Goal: Check status: Check status

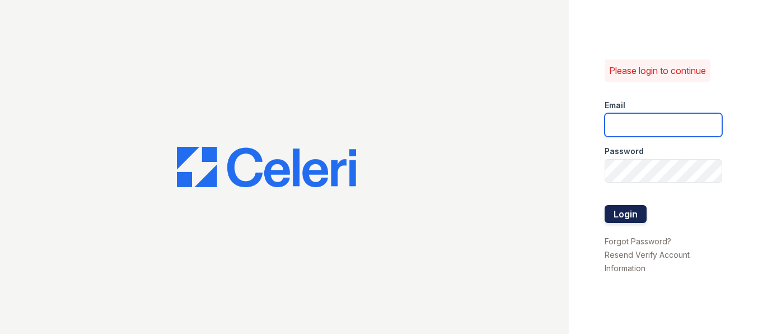
type input "[EMAIL_ADDRESS][DOMAIN_NAME]"
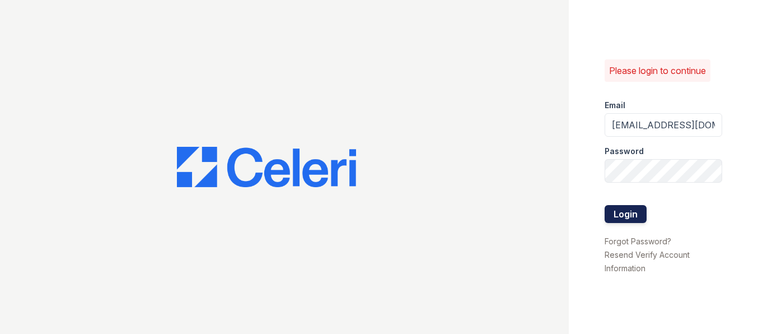
click at [608, 213] on button "Login" at bounding box center [626, 214] width 42 height 18
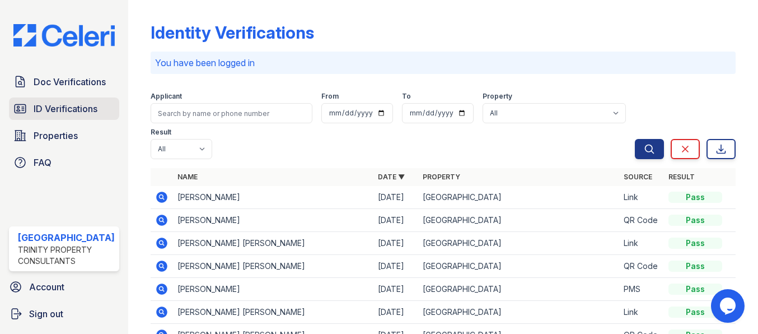
click at [85, 111] on span "ID Verifications" at bounding box center [66, 108] width 64 height 13
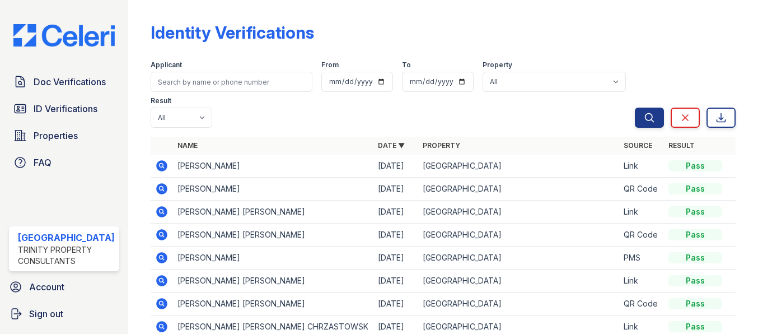
click at [155, 279] on icon at bounding box center [161, 280] width 13 height 13
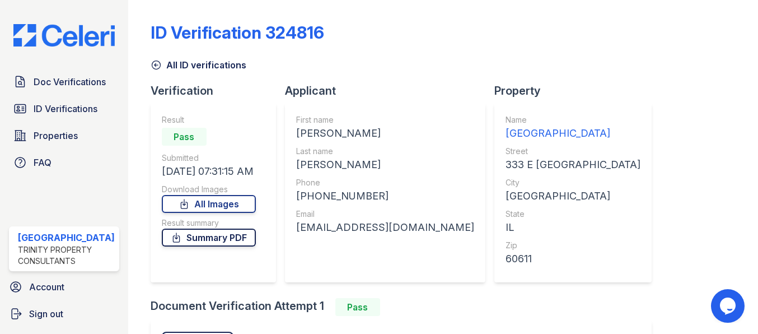
click at [230, 236] on link "Summary PDF" at bounding box center [209, 237] width 94 height 18
click at [203, 206] on link "All Images" at bounding box center [209, 204] width 94 height 18
